Goal: Information Seeking & Learning: Check status

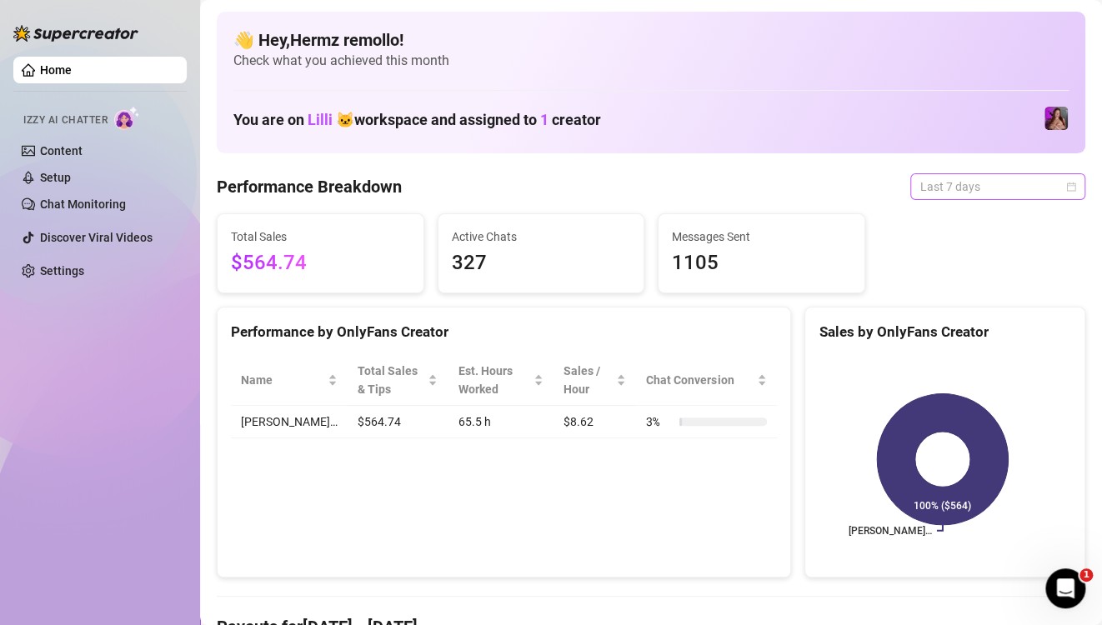
click at [1011, 180] on span "Last 7 days" at bounding box center [997, 186] width 155 height 25
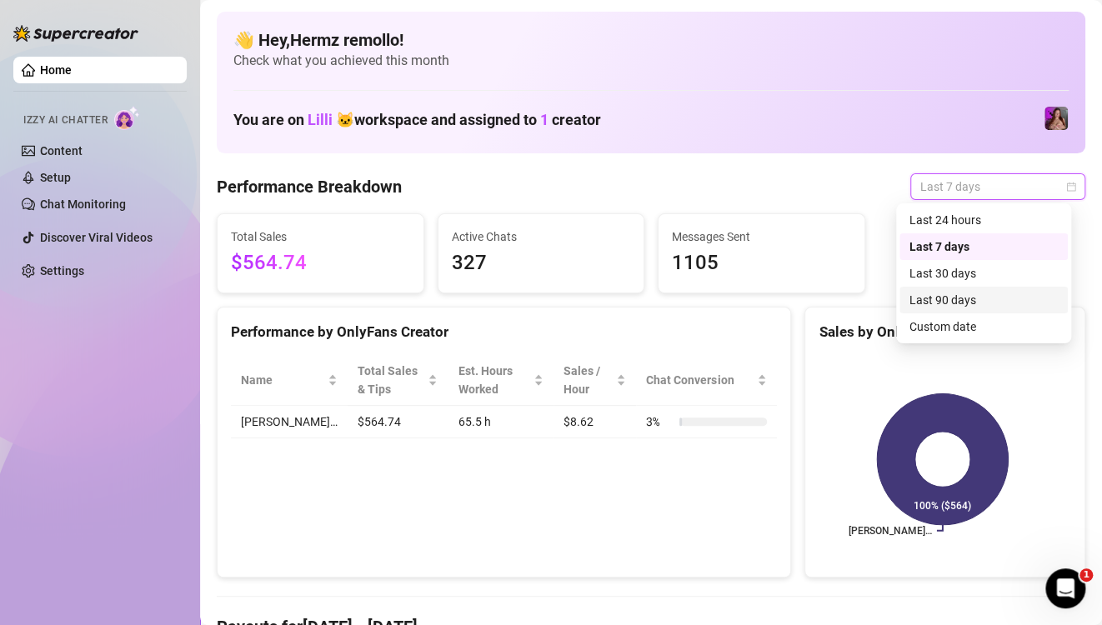
click at [958, 295] on div "Last 90 days" at bounding box center [984, 300] width 148 height 18
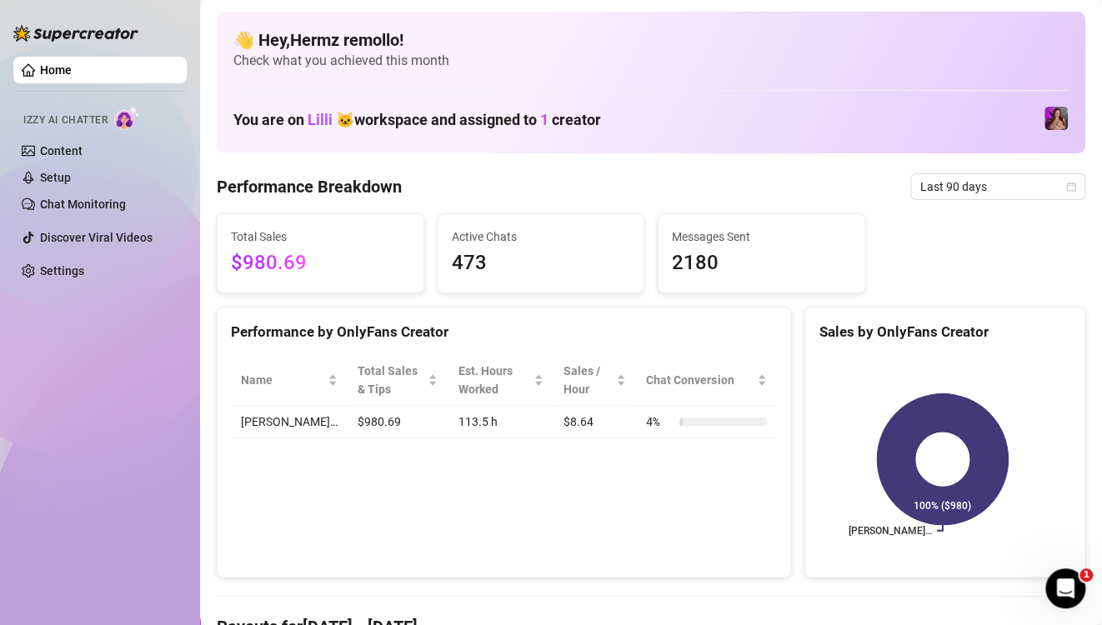
click at [938, 282] on div "Total Sales $980.69 Active Chats 473 Messages Sent 2180" at bounding box center [651, 253] width 882 height 80
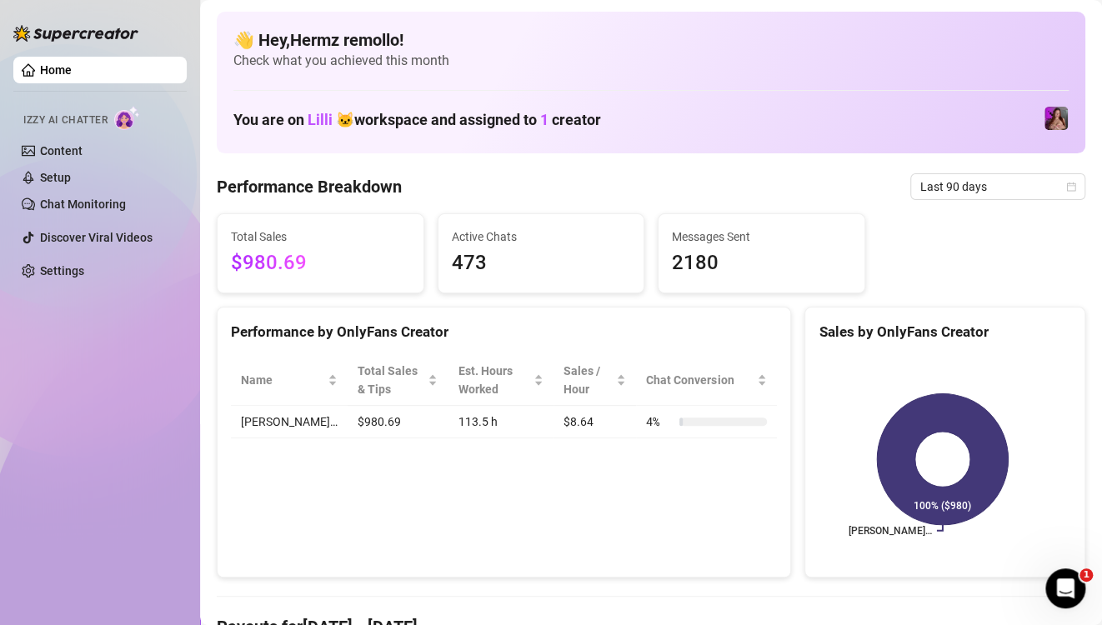
click at [938, 282] on div "Total Sales $980.69 Active Chats 473 Messages Sent 2180" at bounding box center [651, 253] width 882 height 80
click at [930, 272] on div "Total Sales $980.69 Active Chats 473 Messages Sent 2180" at bounding box center [651, 253] width 882 height 80
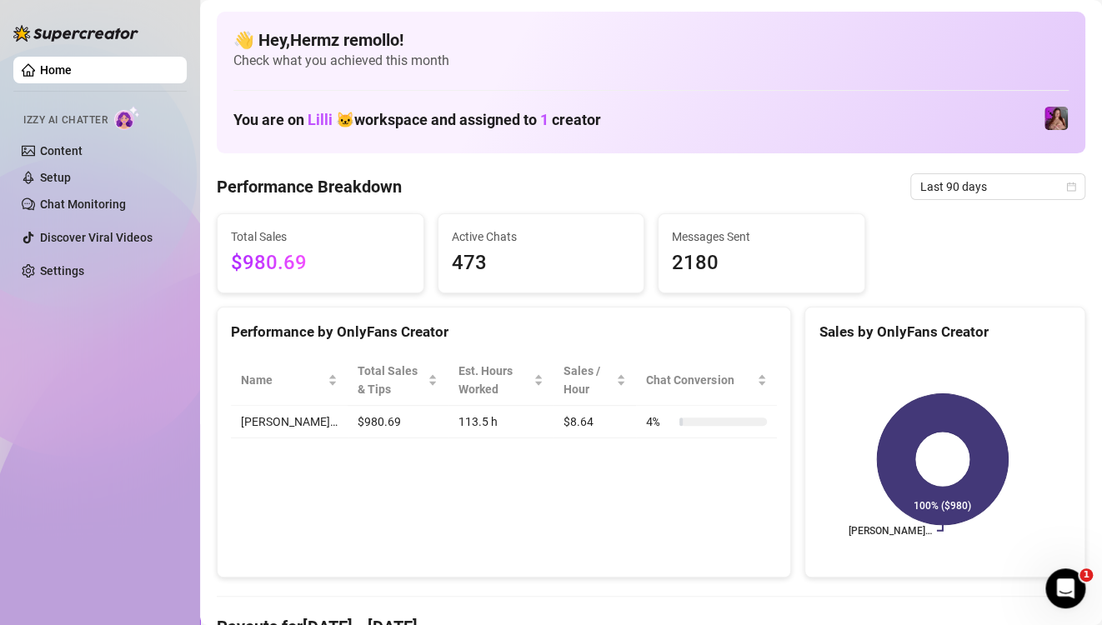
click at [930, 272] on div "Total Sales $980.69 Active Chats 473 Messages Sent 2180" at bounding box center [651, 253] width 882 height 80
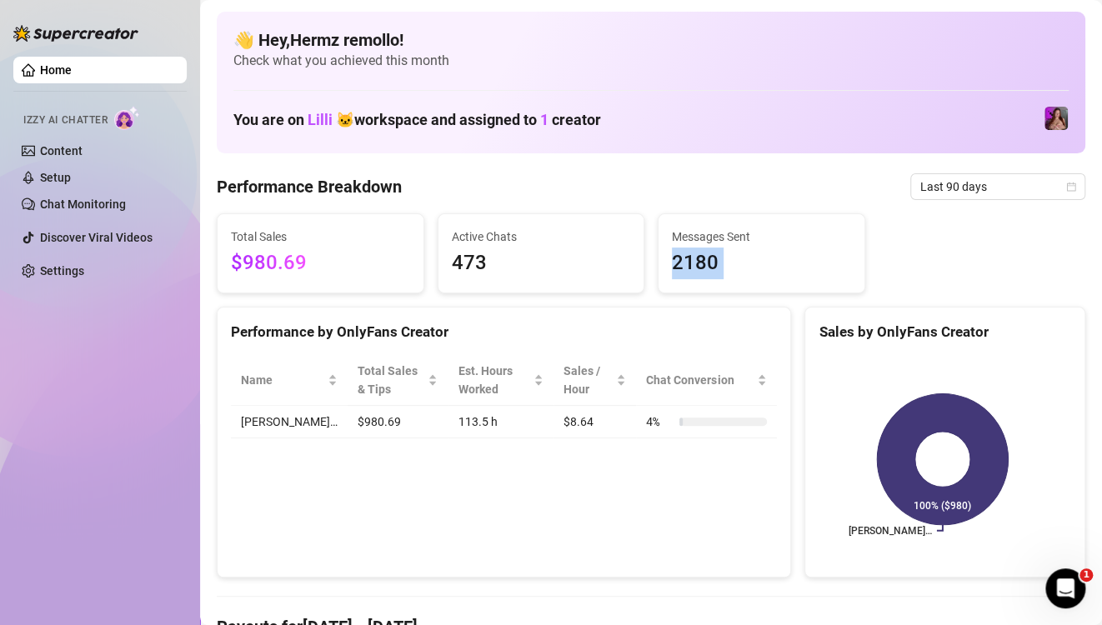
click at [930, 272] on div "Total Sales $980.69 Active Chats 473 Messages Sent 2180" at bounding box center [651, 253] width 882 height 80
